Goal: Task Accomplishment & Management: Use online tool/utility

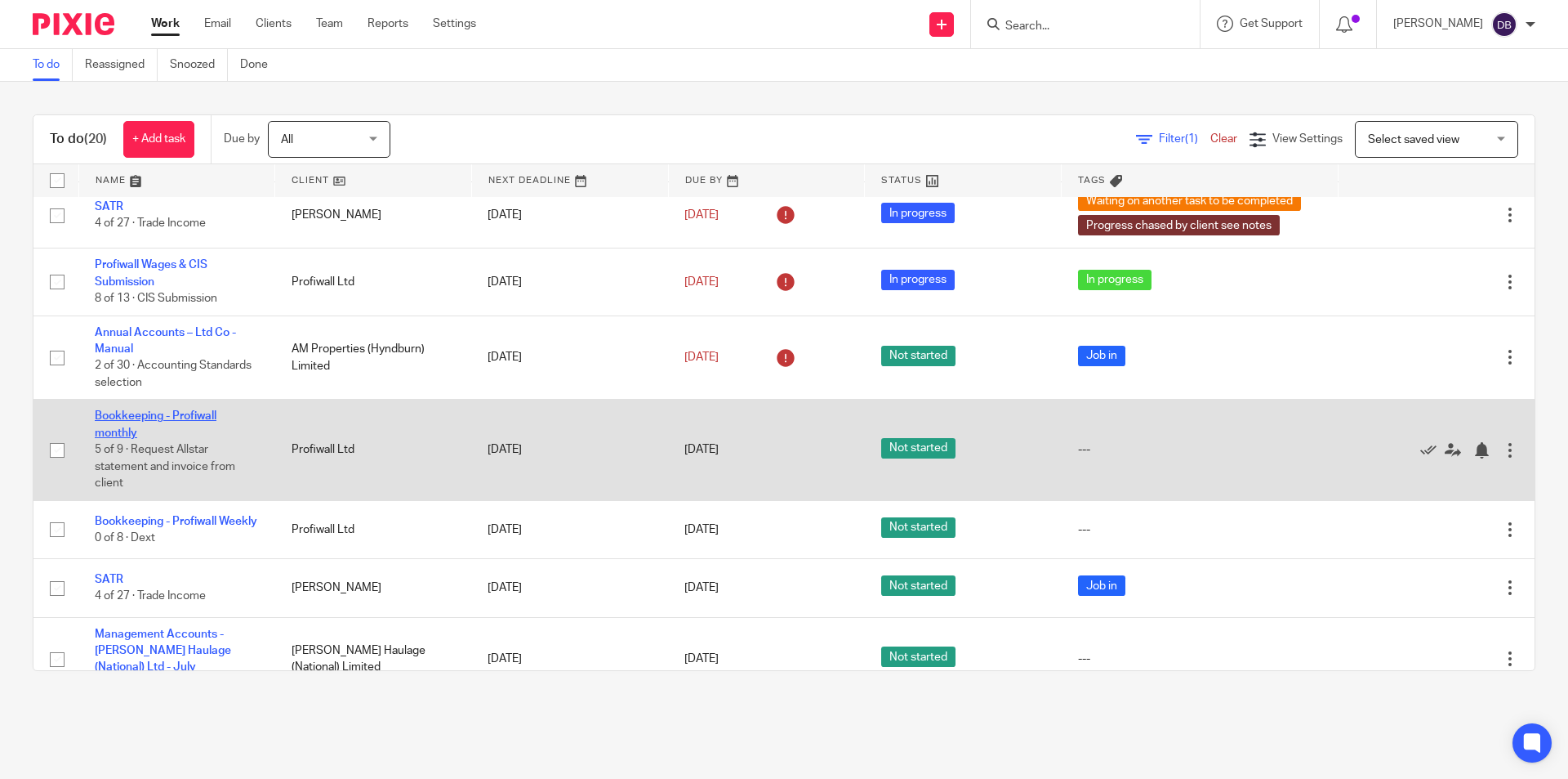
scroll to position [654, 0]
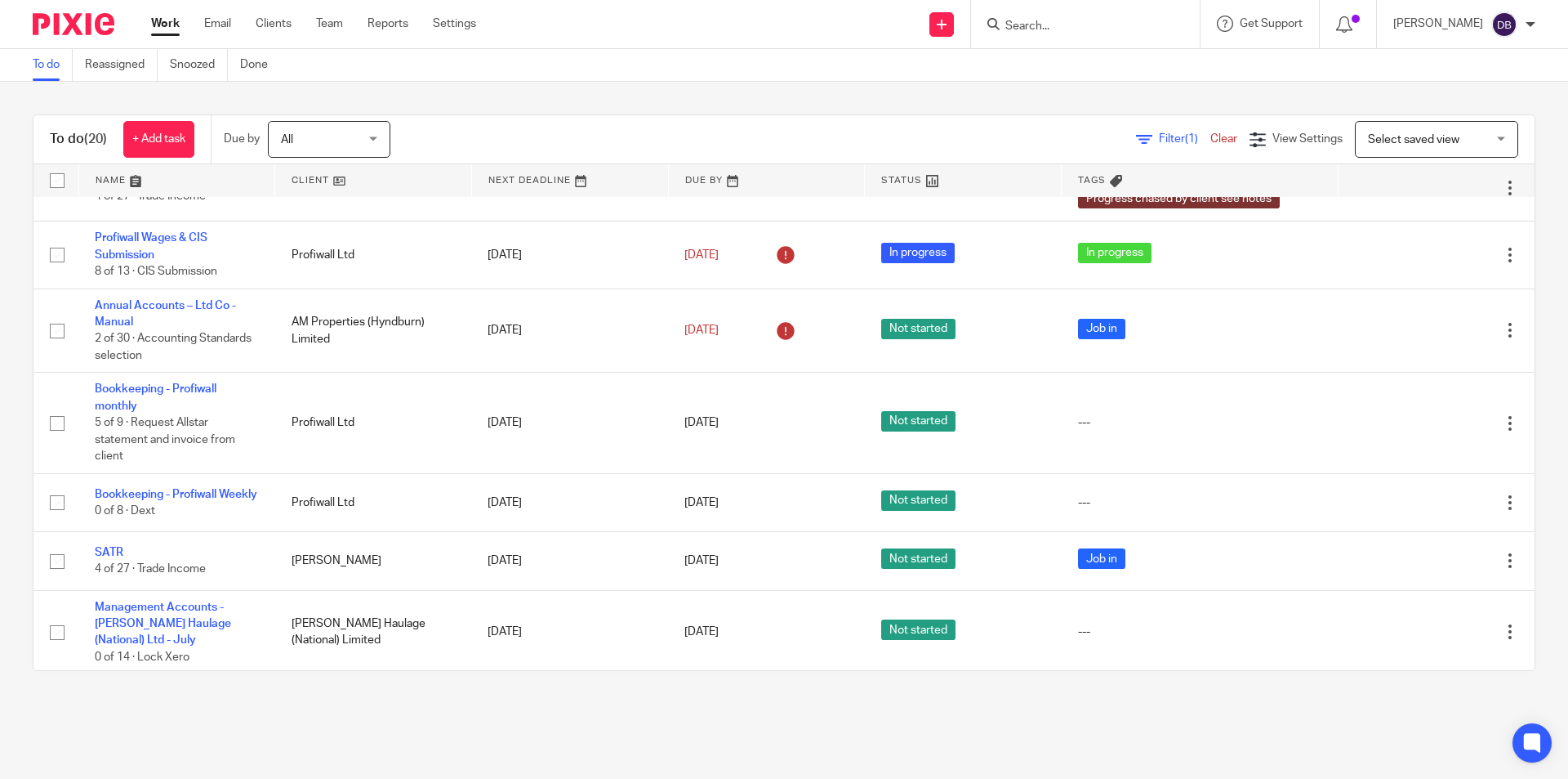
click at [167, 23] on link "Work" at bounding box center [166, 23] width 29 height 16
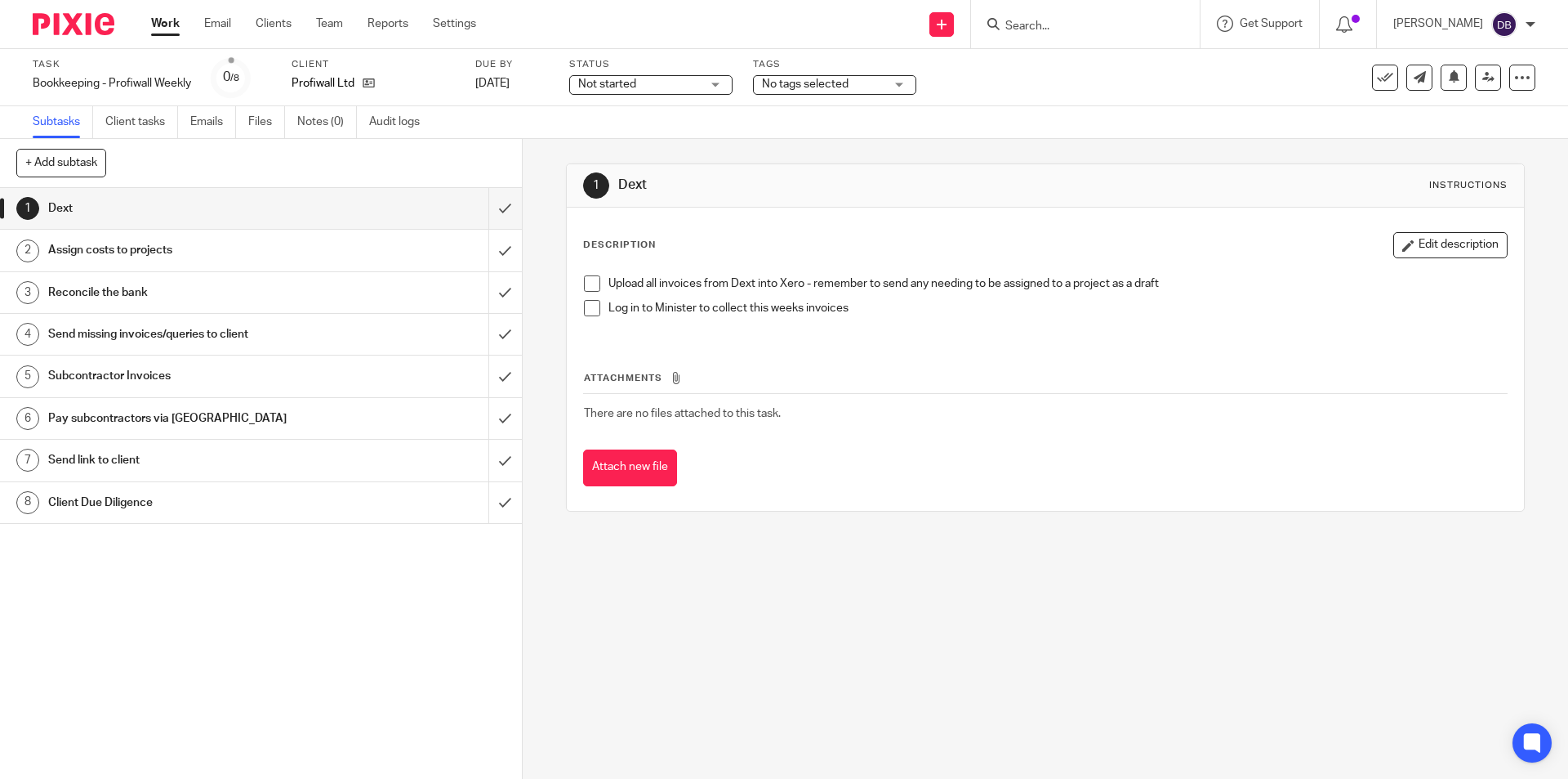
click at [361, 499] on div "Client Due Diligence" at bounding box center [260, 502] width 424 height 24
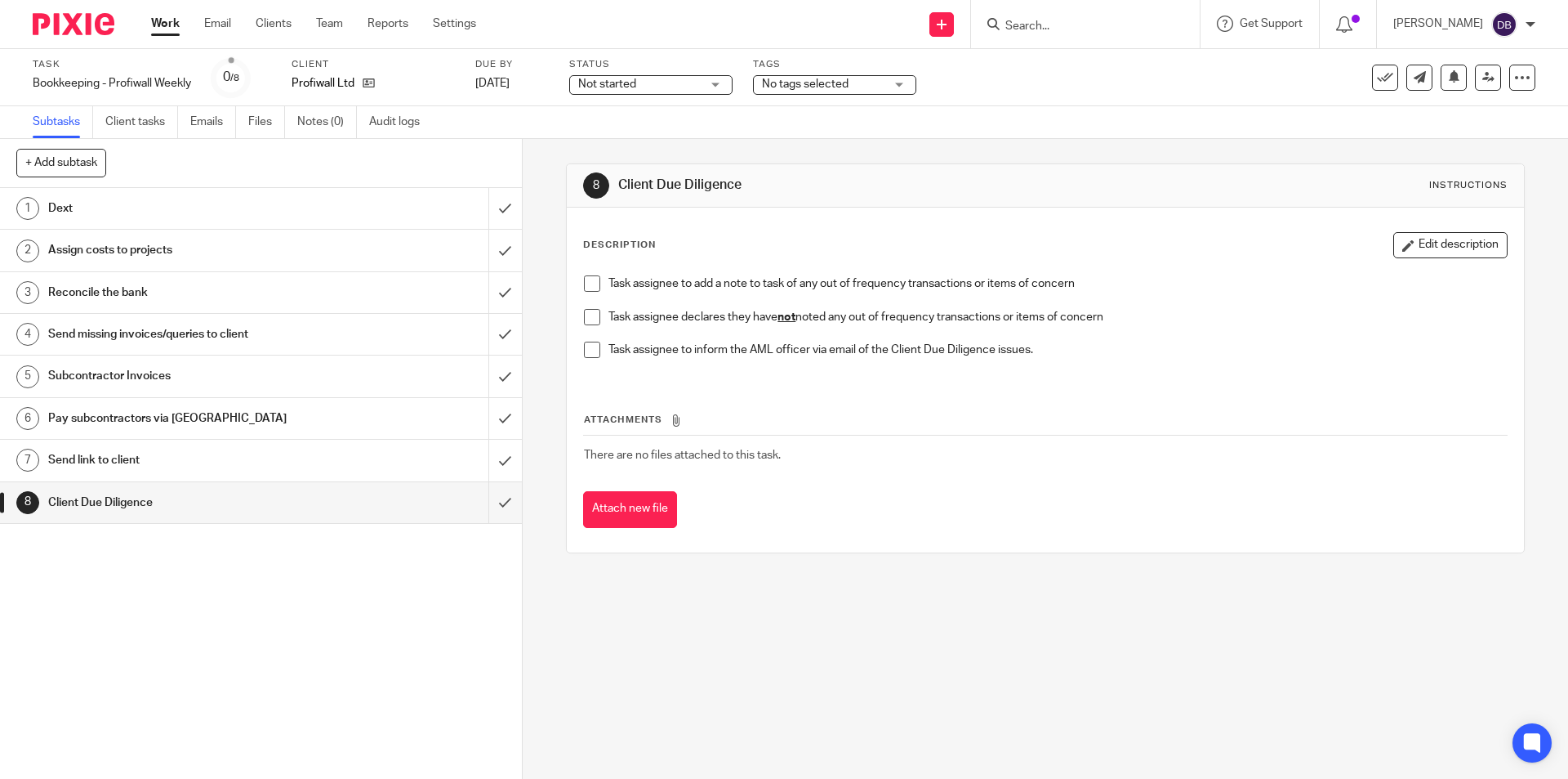
click at [584, 316] on span at bounding box center [592, 317] width 16 height 16
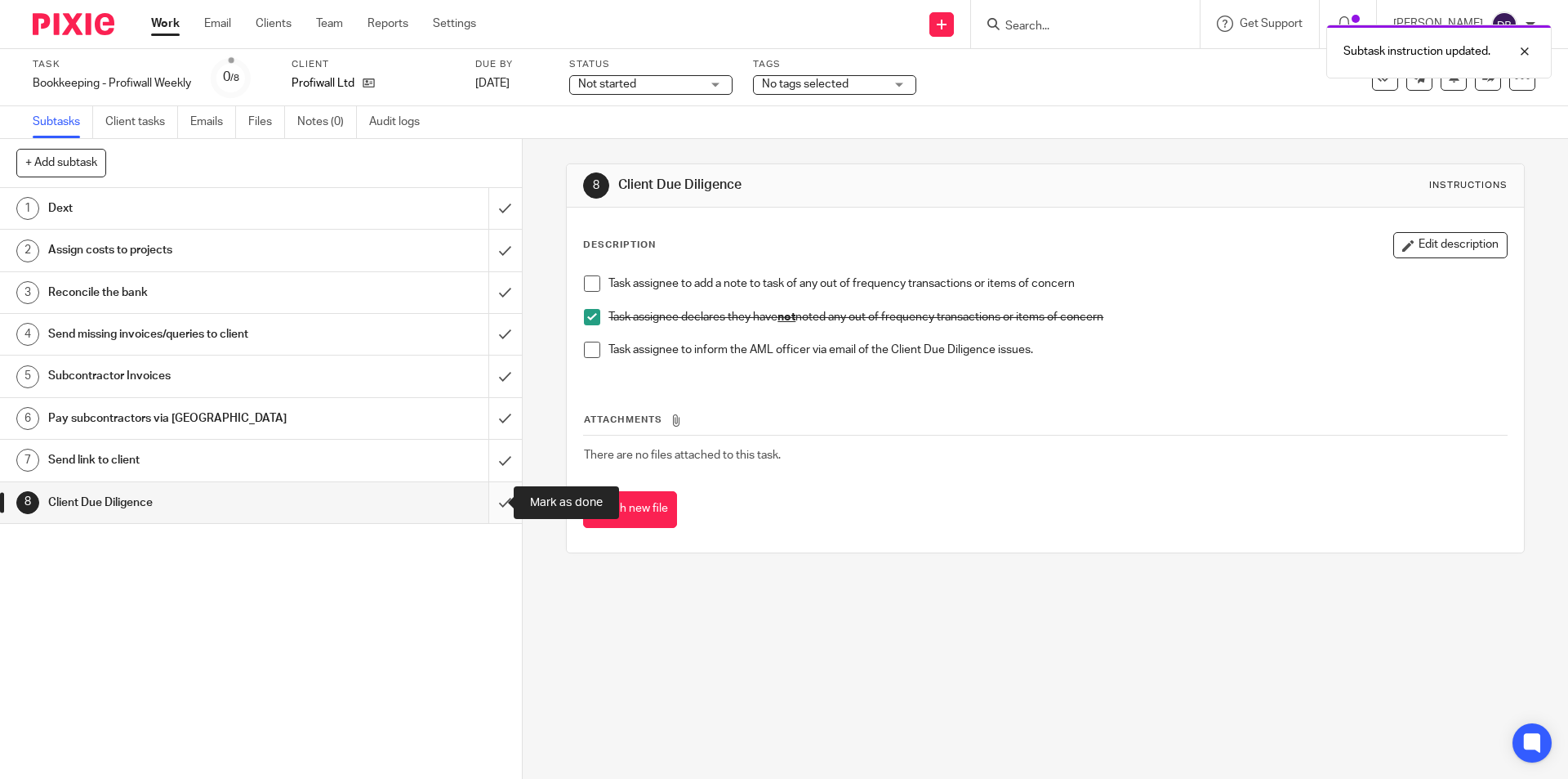
click at [490, 507] on input "submit" at bounding box center [260, 502] width 522 height 41
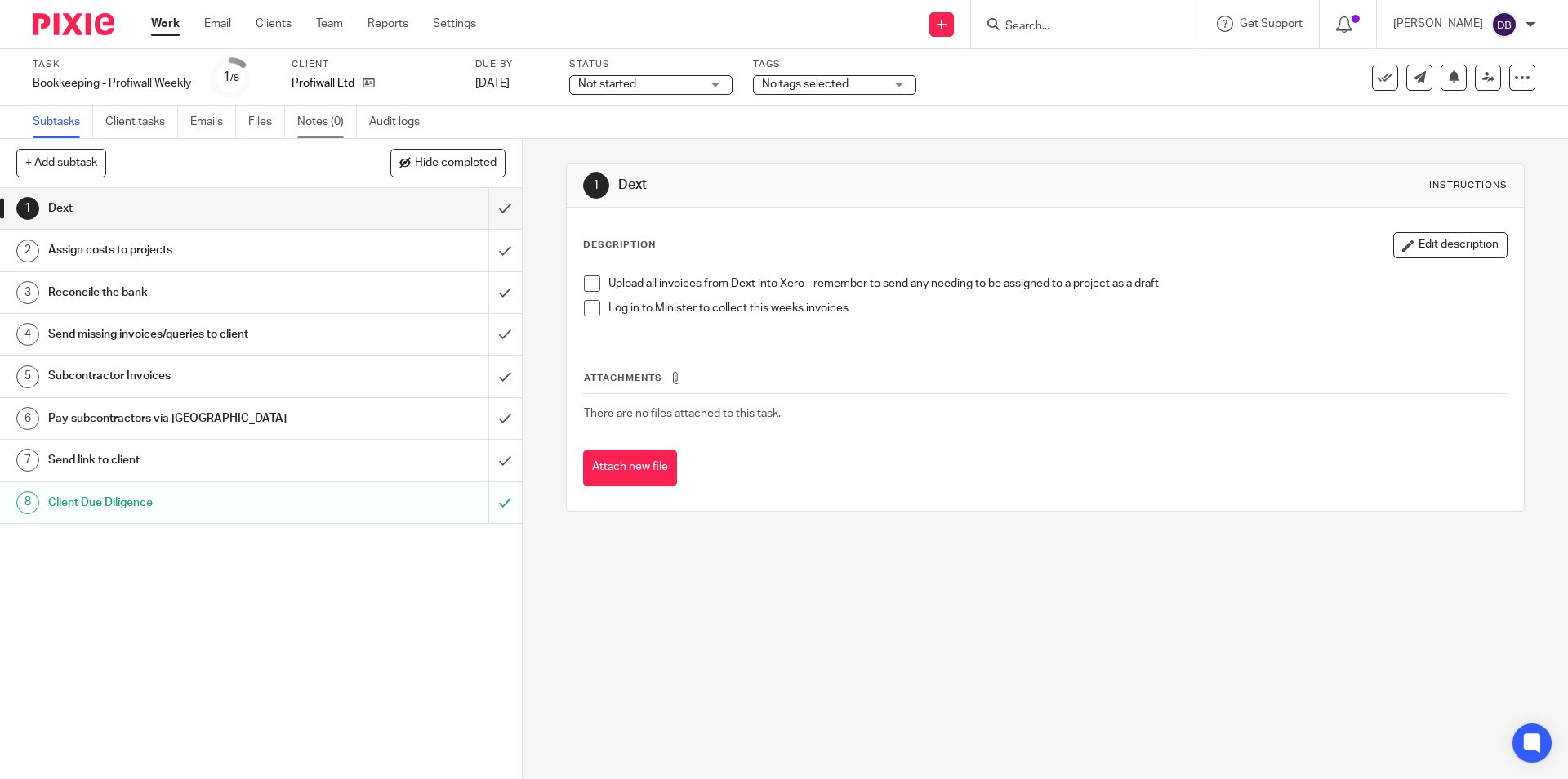
click at [321, 120] on link "Notes (0)" at bounding box center [327, 122] width 59 height 32
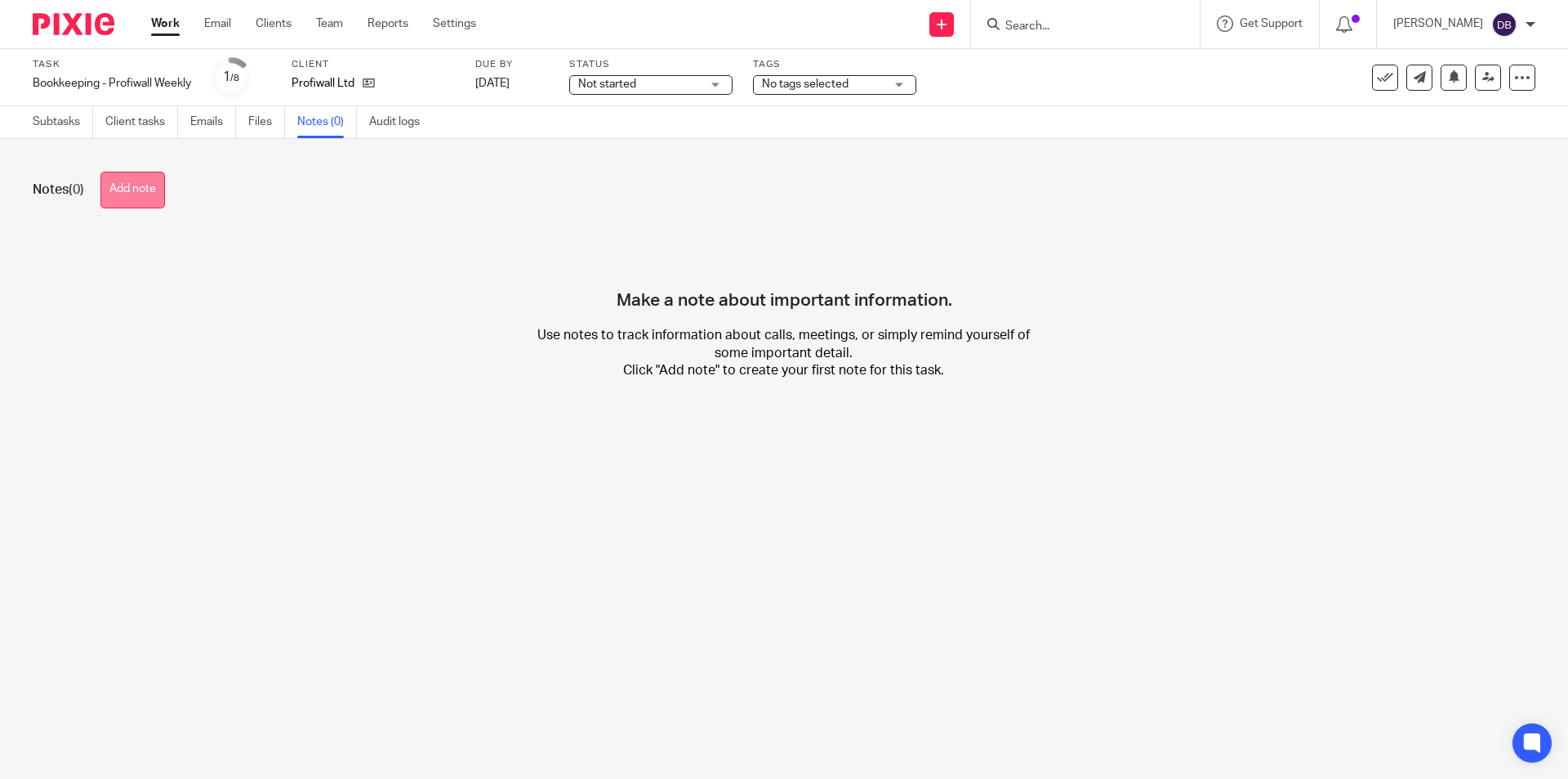
click at [140, 193] on button "Add note" at bounding box center [132, 189] width 65 height 37
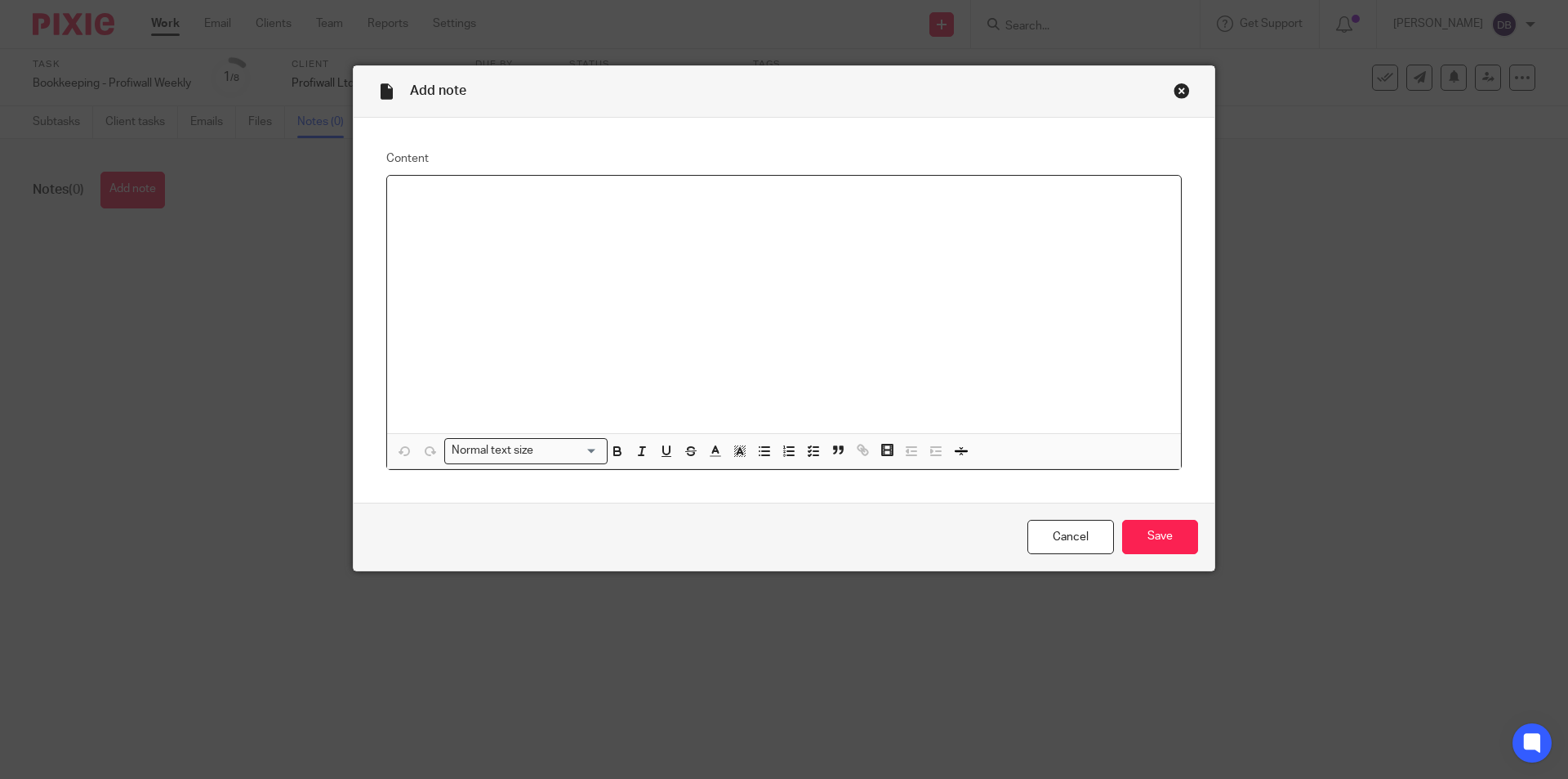
drag, startPoint x: 611, startPoint y: 191, endPoint x: 759, endPoint y: 206, distance: 148.8
click at [612, 191] on p at bounding box center [784, 197] width 768 height 16
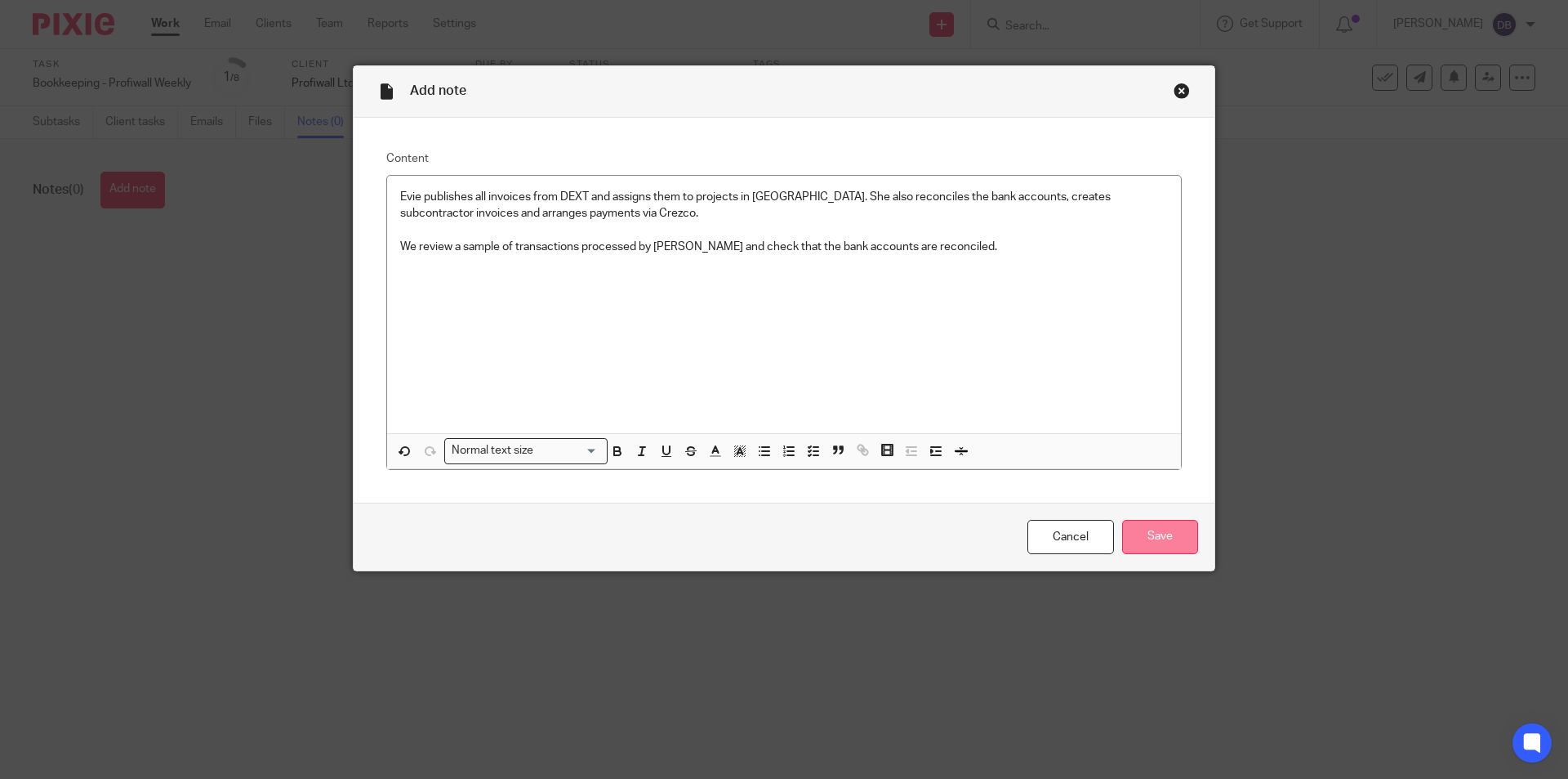
click at [1144, 527] on input "Save" at bounding box center [1160, 536] width 76 height 35
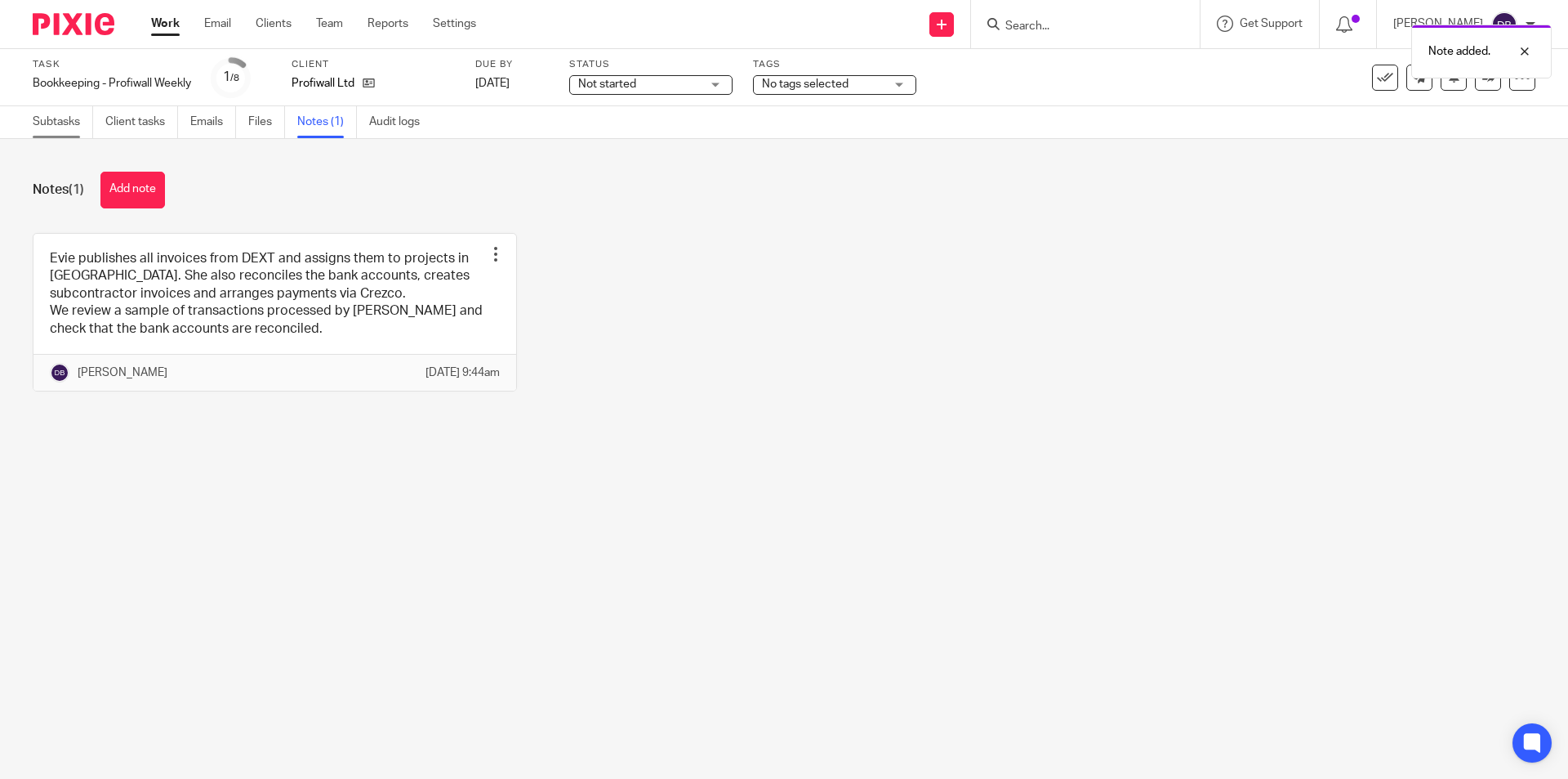
click at [60, 117] on link "Subtasks" at bounding box center [62, 122] width 60 height 32
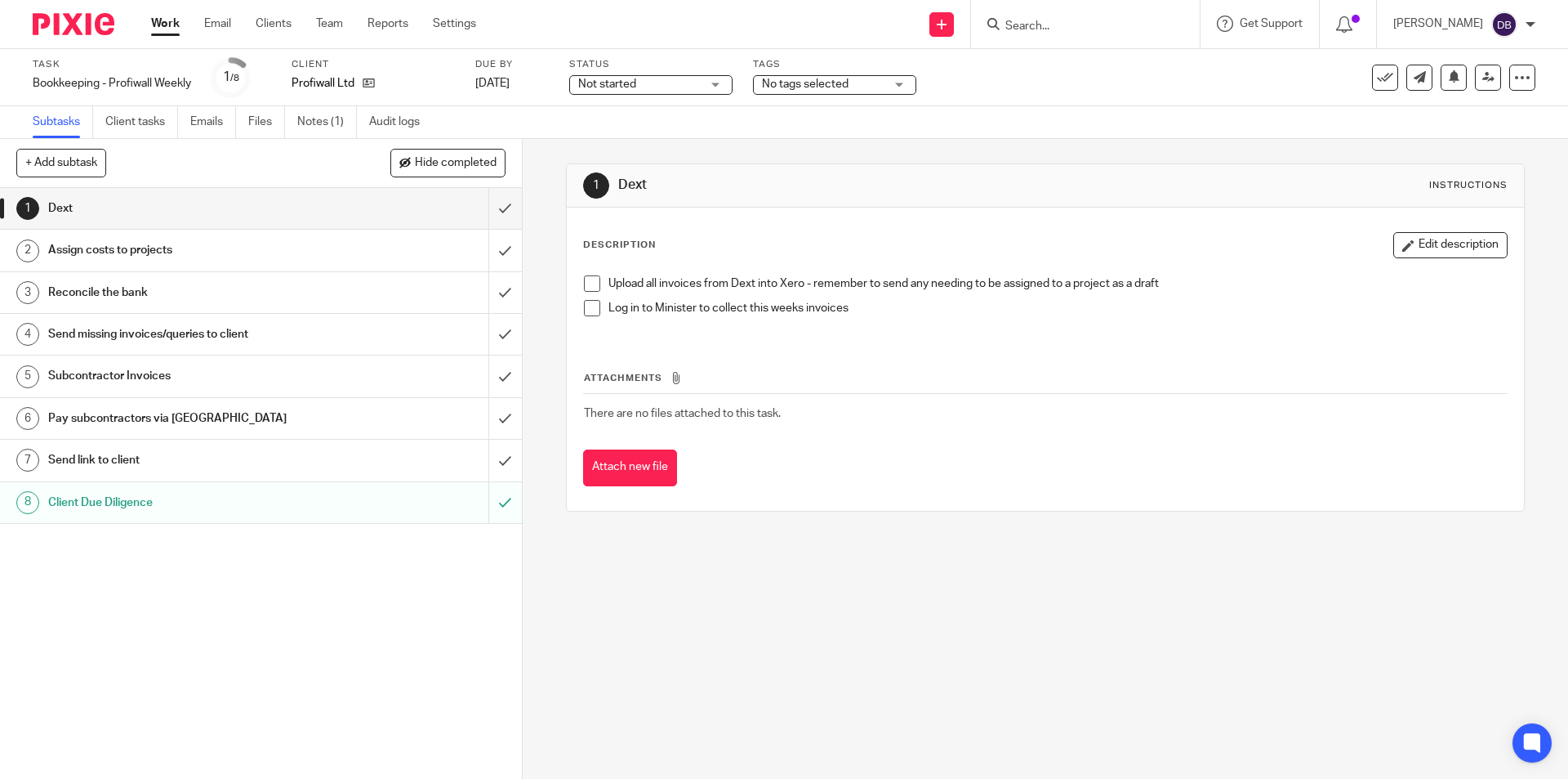
click at [585, 282] on span at bounding box center [592, 283] width 16 height 16
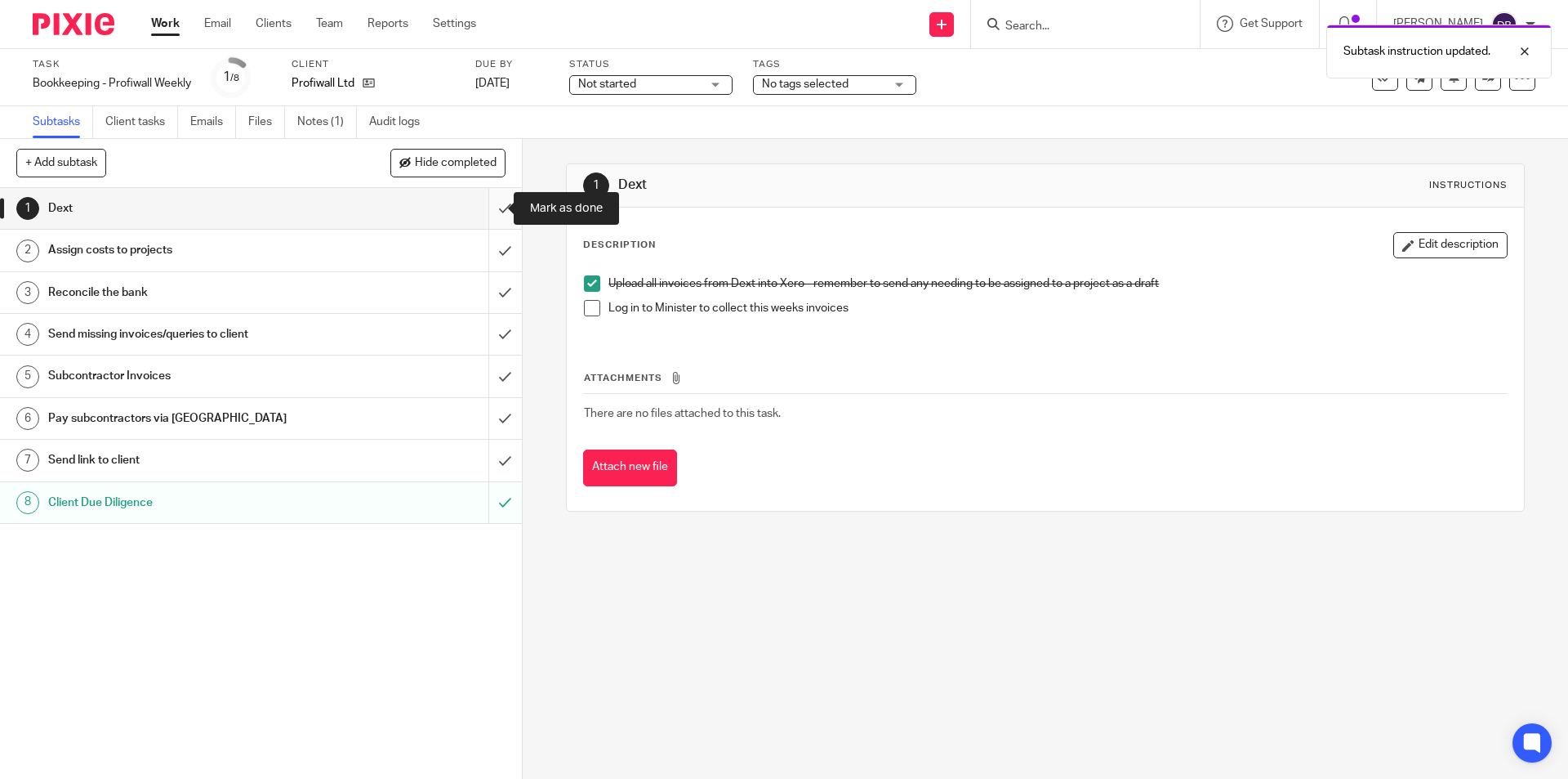
click at [484, 207] on input "submit" at bounding box center [260, 207] width 522 height 41
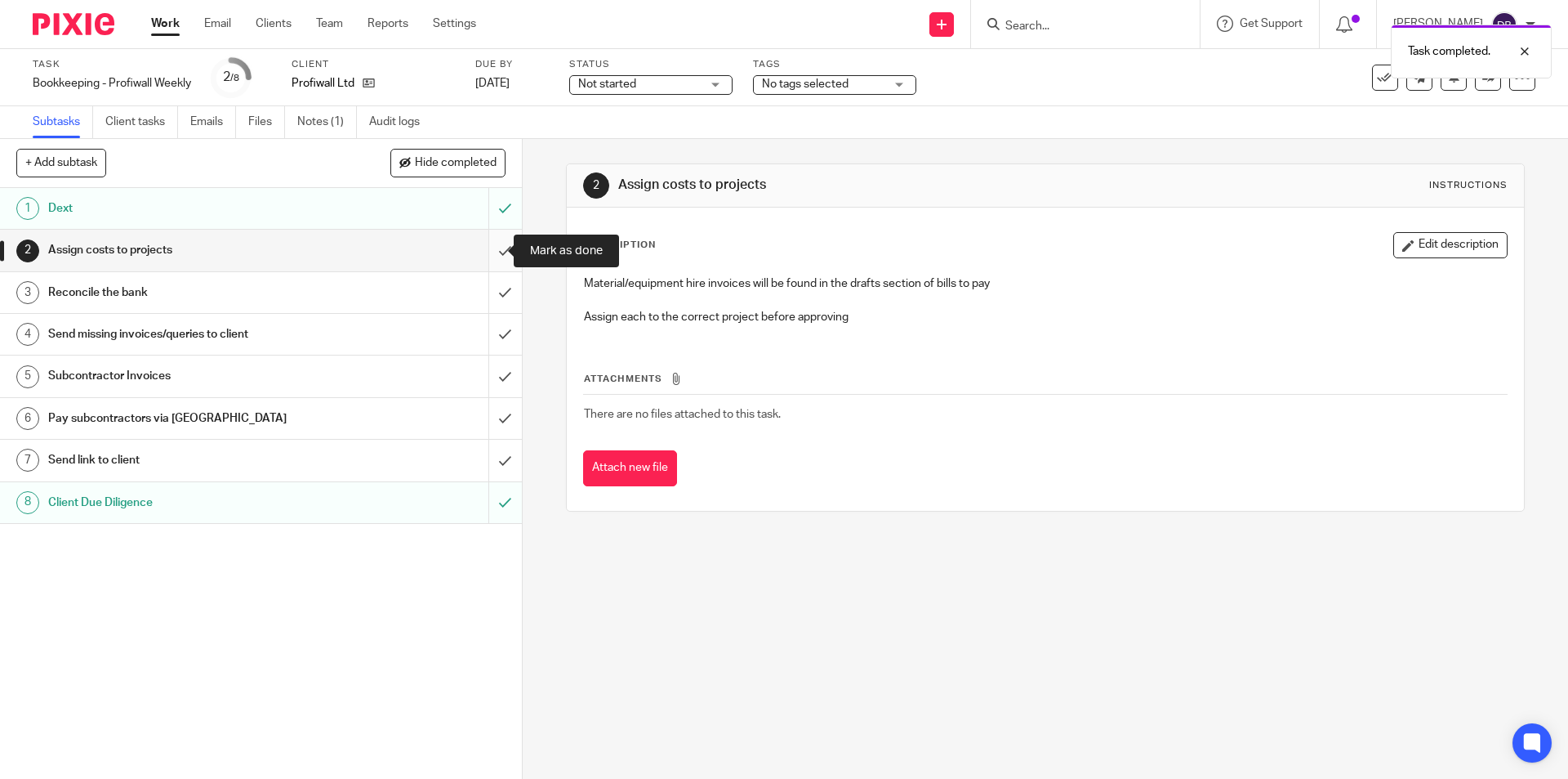
click at [486, 248] on input "submit" at bounding box center [260, 250] width 522 height 41
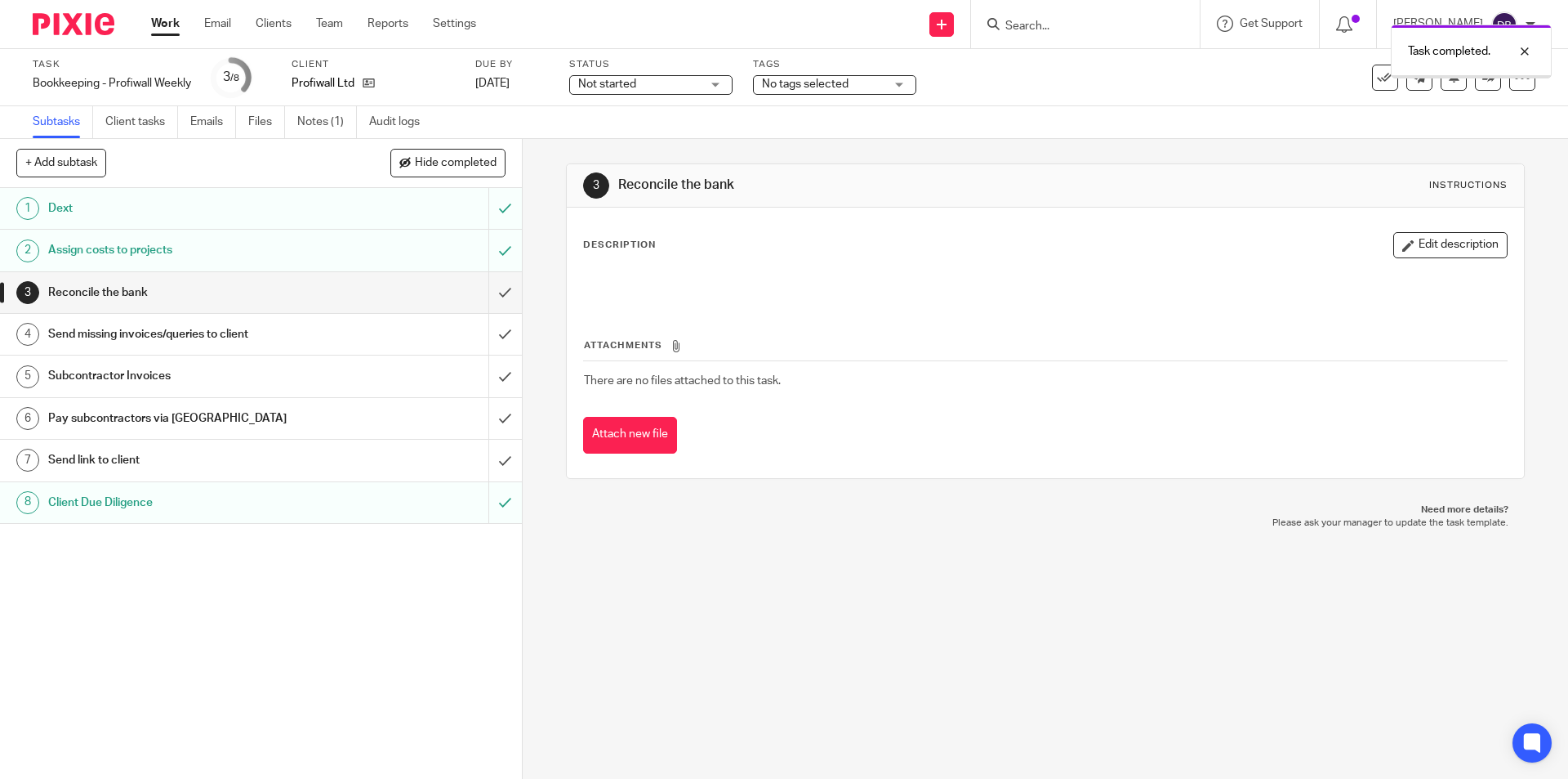
click at [481, 292] on input "submit" at bounding box center [260, 292] width 522 height 41
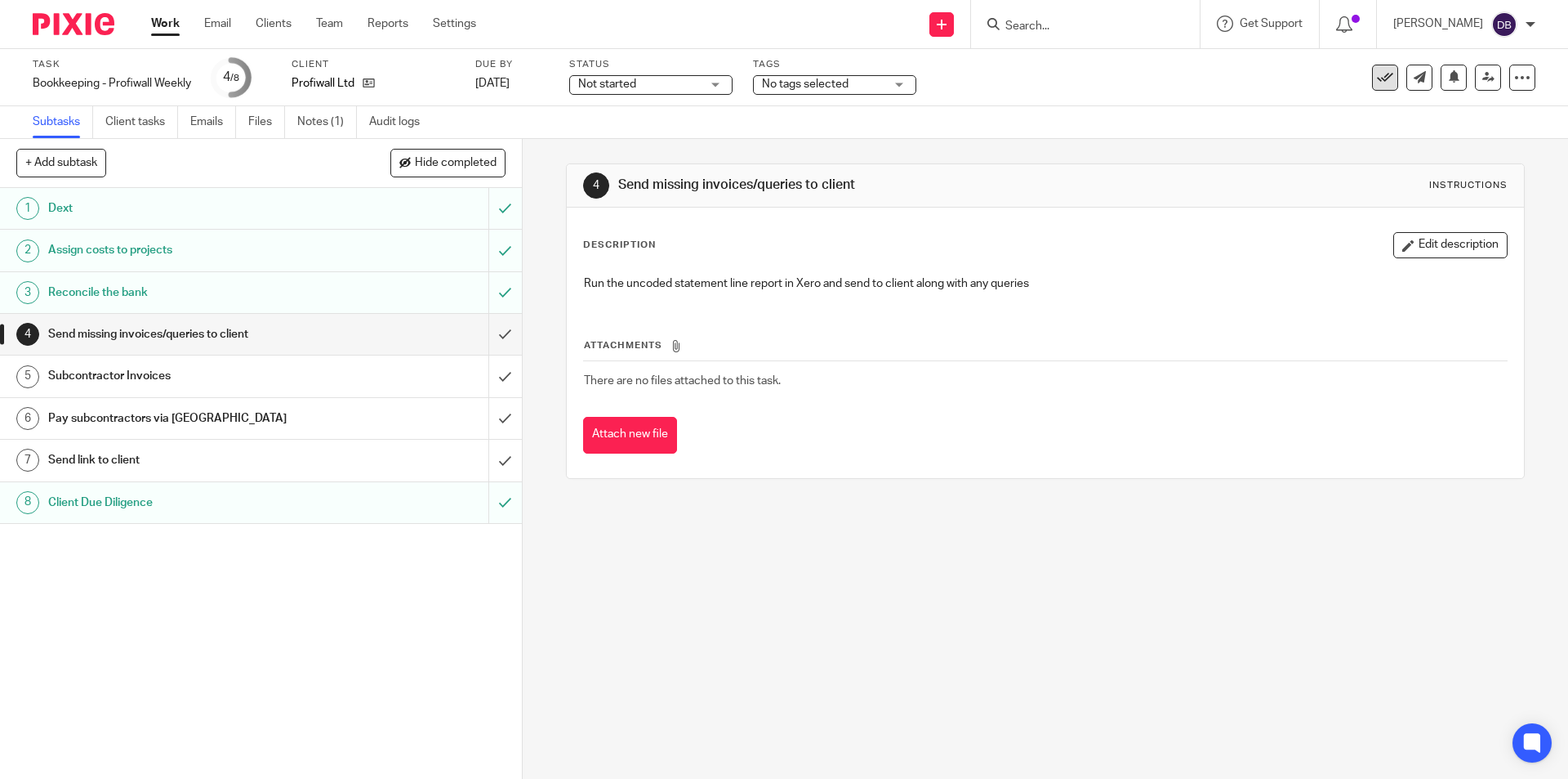
click at [1372, 79] on button at bounding box center [1384, 78] width 26 height 26
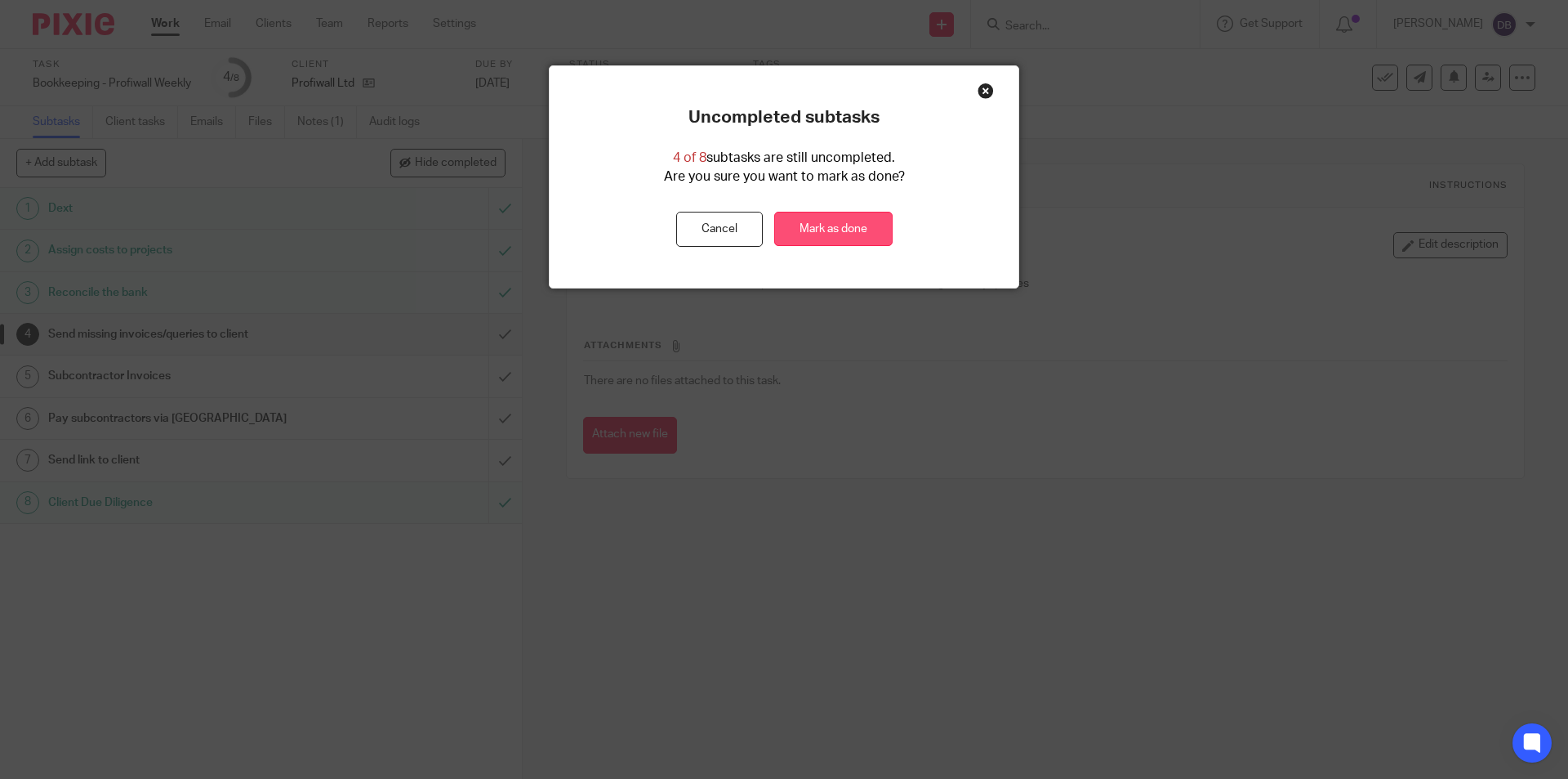
click at [802, 228] on link "Mark as done" at bounding box center [833, 229] width 118 height 35
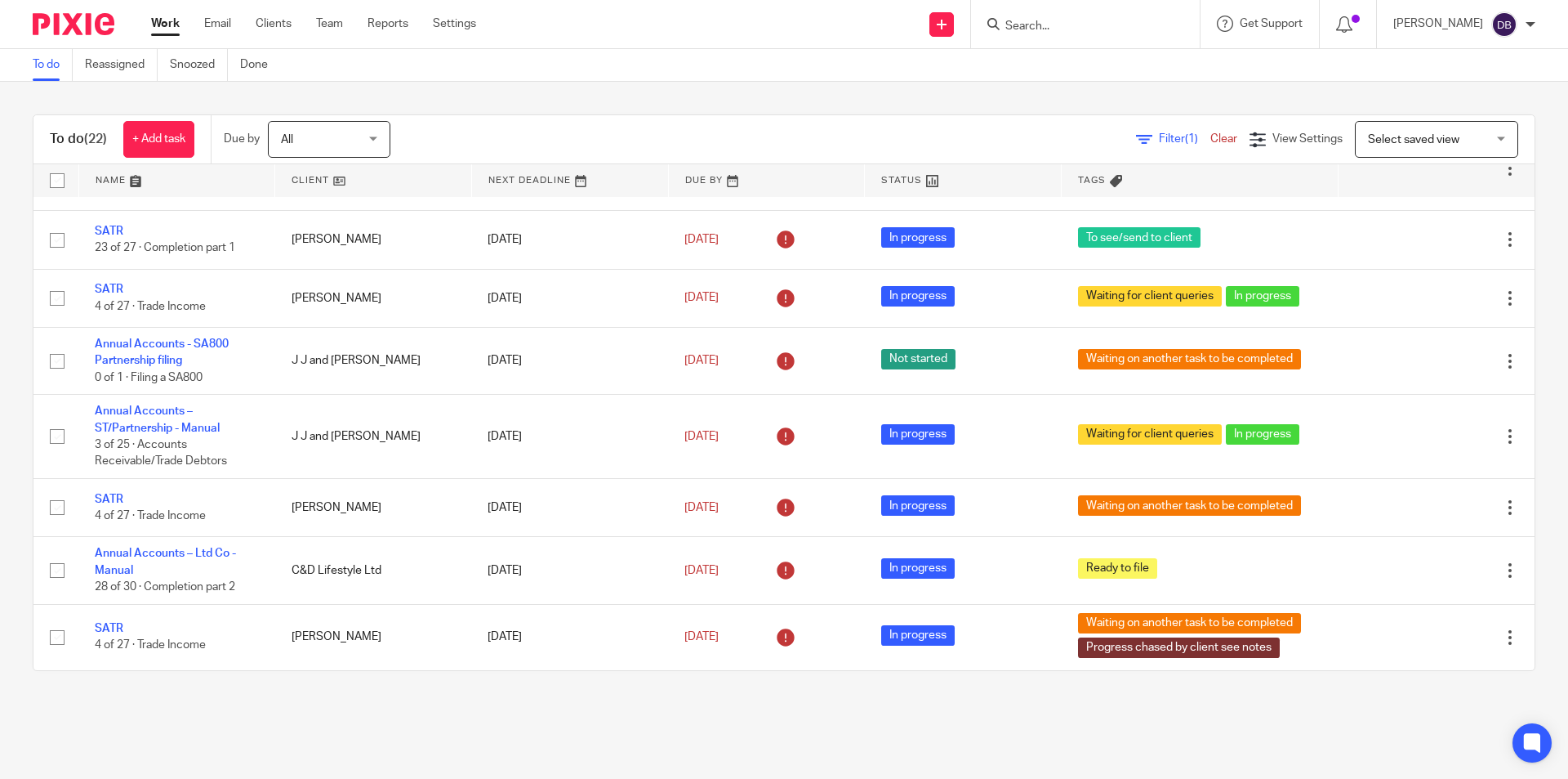
scroll to position [300, 0]
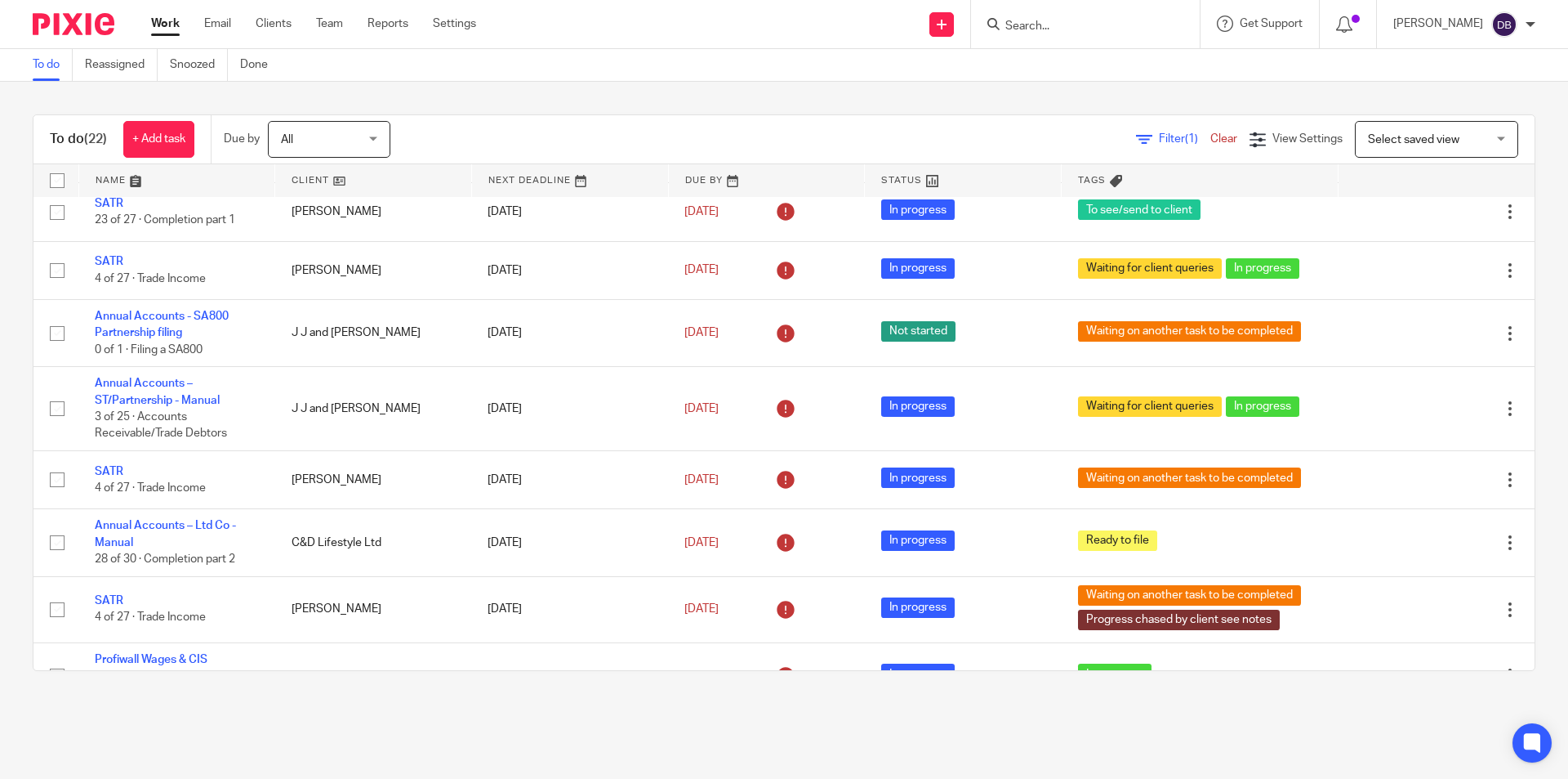
click at [171, 22] on link "Work" at bounding box center [166, 23] width 29 height 16
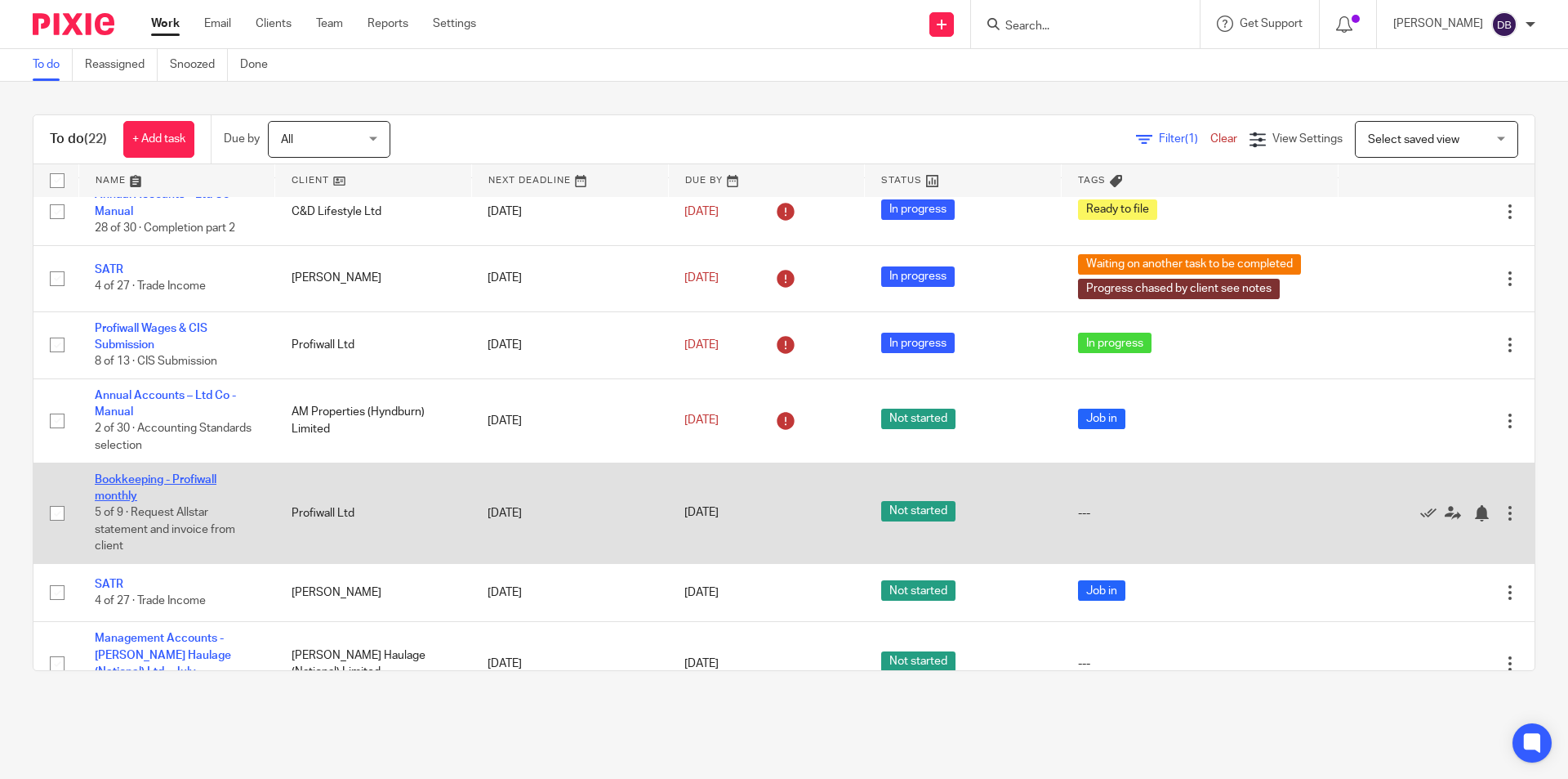
scroll to position [577, 0]
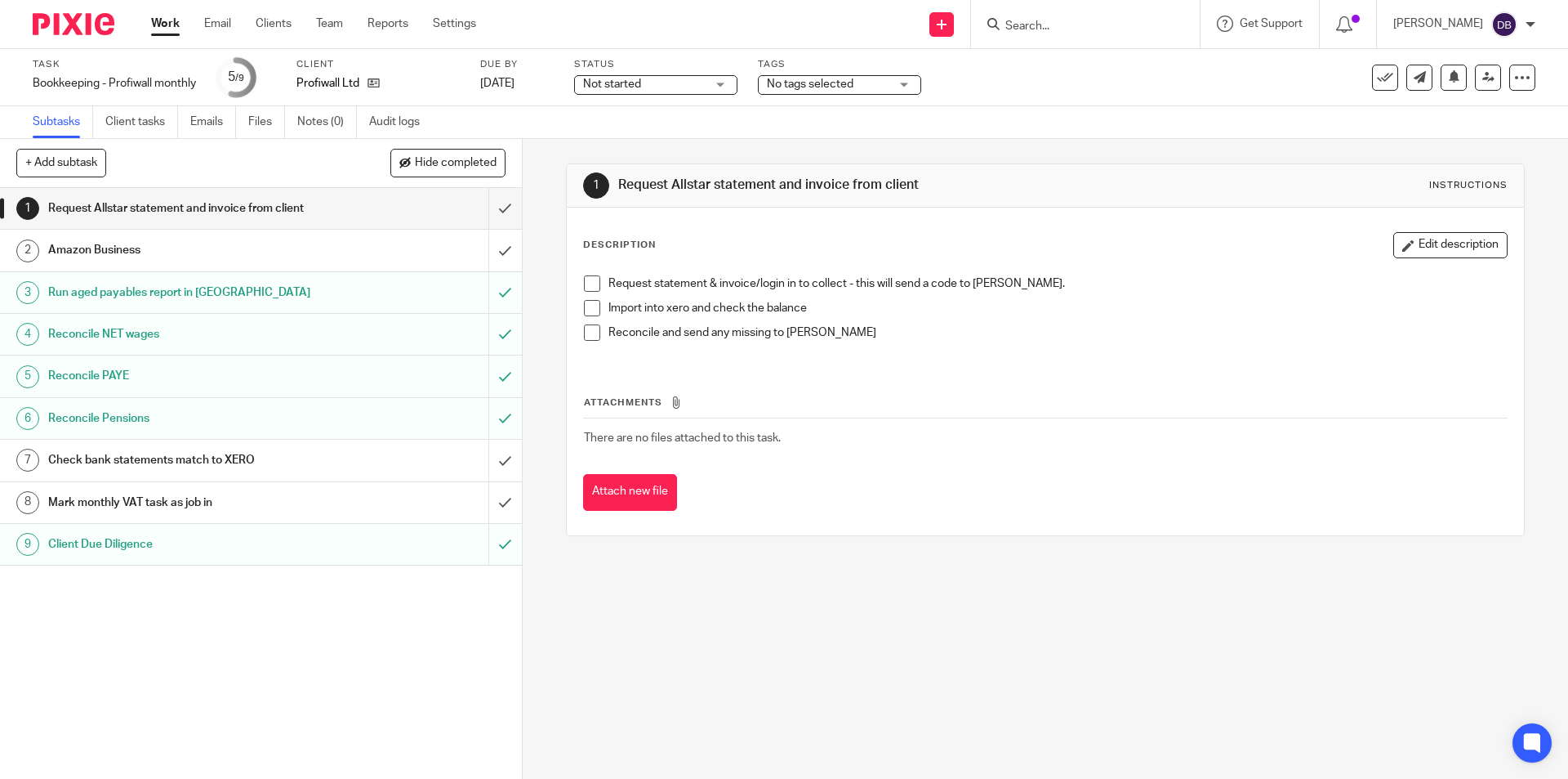
click at [423, 498] on div "Mark monthly VAT task as job in" at bounding box center [260, 502] width 424 height 24
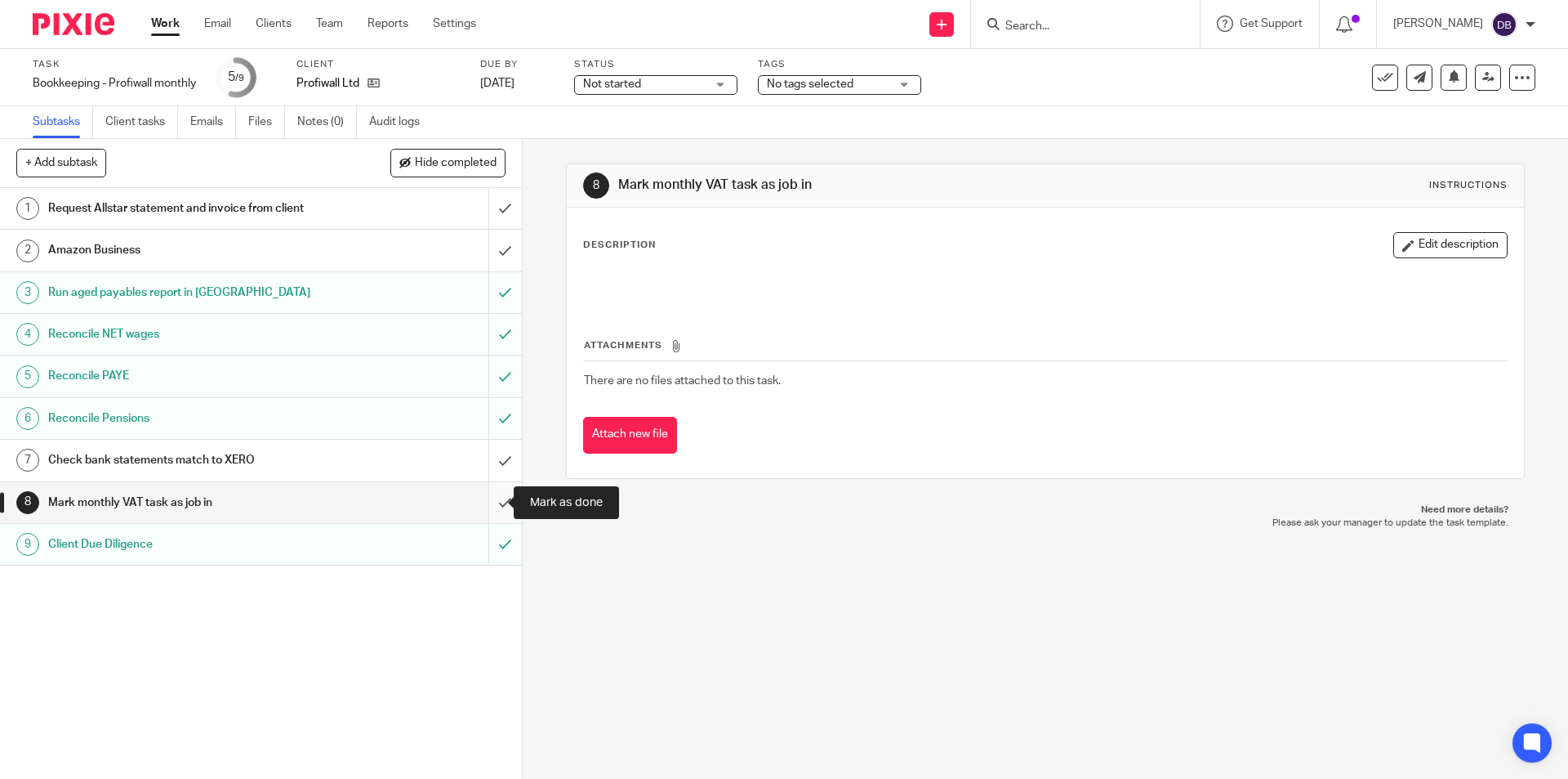
click at [485, 501] on input "submit" at bounding box center [260, 502] width 522 height 41
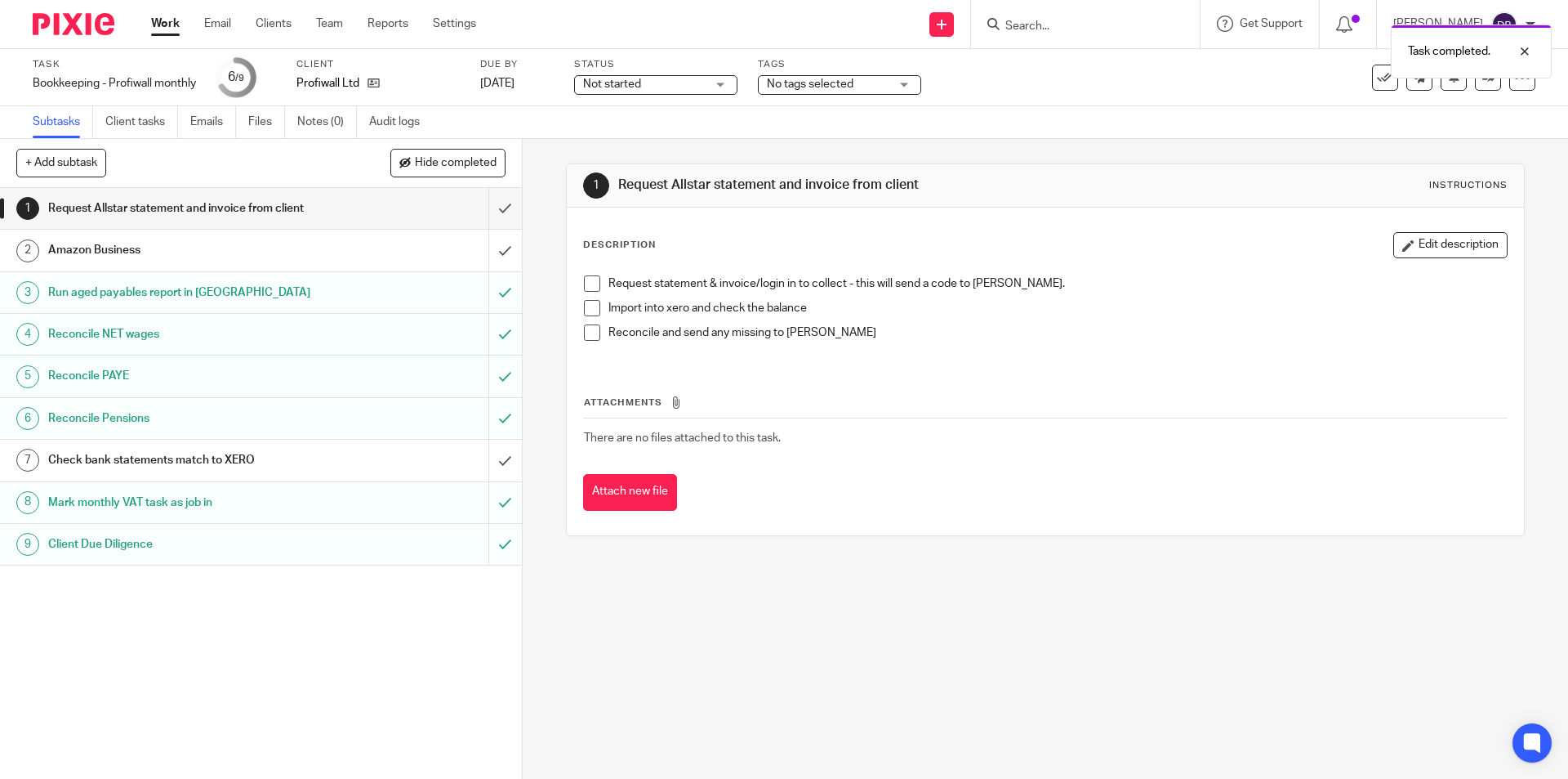
click at [306, 207] on h1 "Request Allstar statement and invoice from client" at bounding box center [189, 207] width 283 height 24
